Goal: Communication & Community: Answer question/provide support

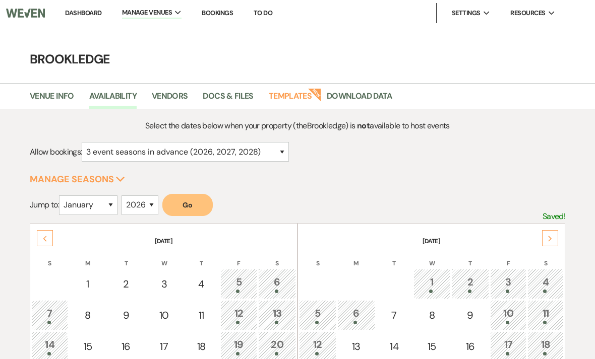
select select "3"
select select "2026"
click at [83, 13] on link "Dashboard" at bounding box center [83, 13] width 36 height 9
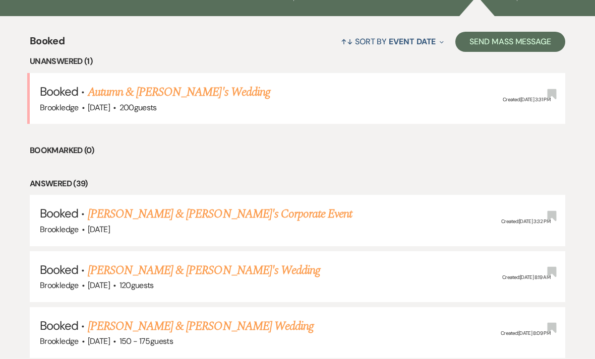
scroll to position [365, 0]
click at [323, 214] on h5 "Booked · [PERSON_NAME] & [PERSON_NAME]'s Corporate Event" at bounding box center [297, 214] width 515 height 18
click at [211, 212] on link "[PERSON_NAME] & [PERSON_NAME]'s Corporate Event" at bounding box center [220, 214] width 265 height 18
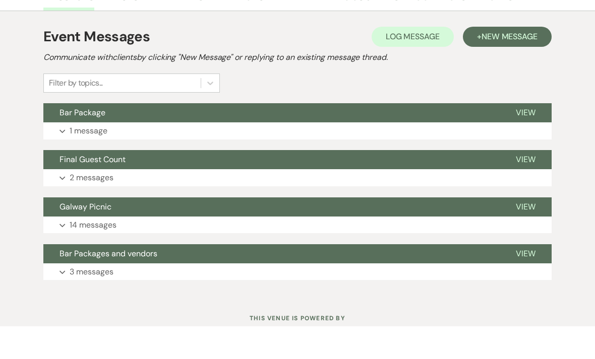
scroll to position [151, 0]
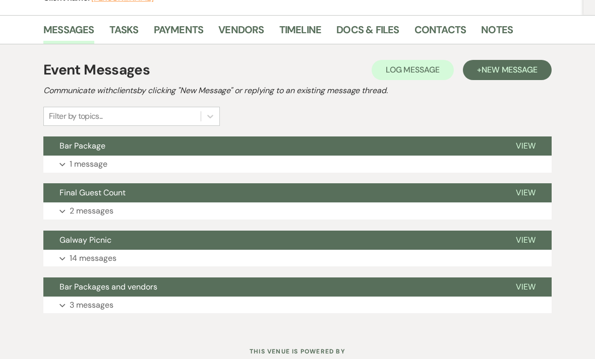
click at [73, 262] on p "14 messages" at bounding box center [93, 258] width 47 height 13
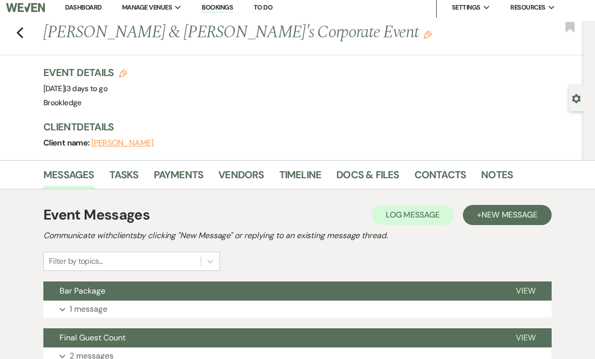
scroll to position [0, 0]
